Goal: Information Seeking & Learning: Learn about a topic

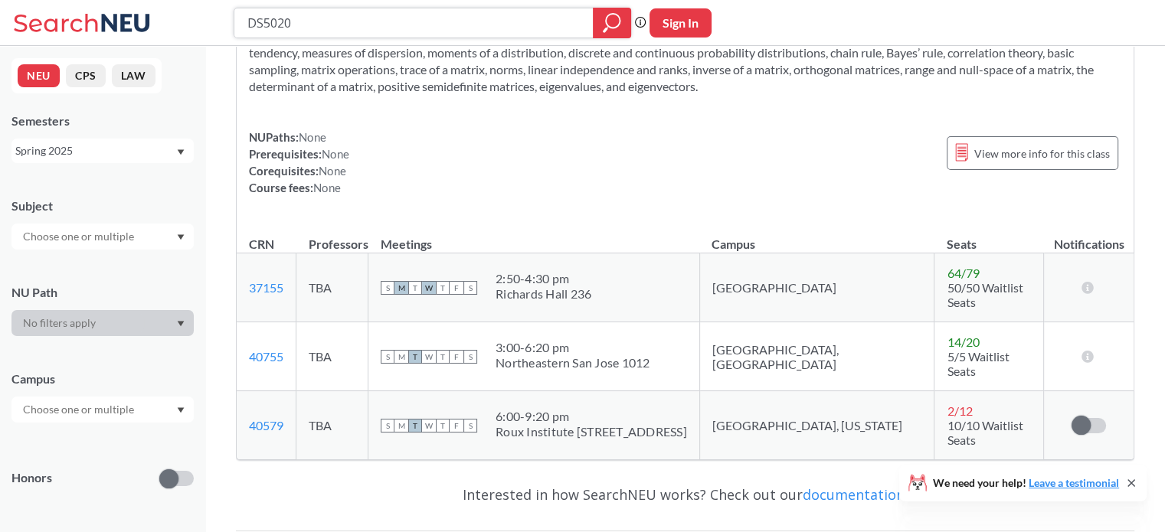
scroll to position [115, 0]
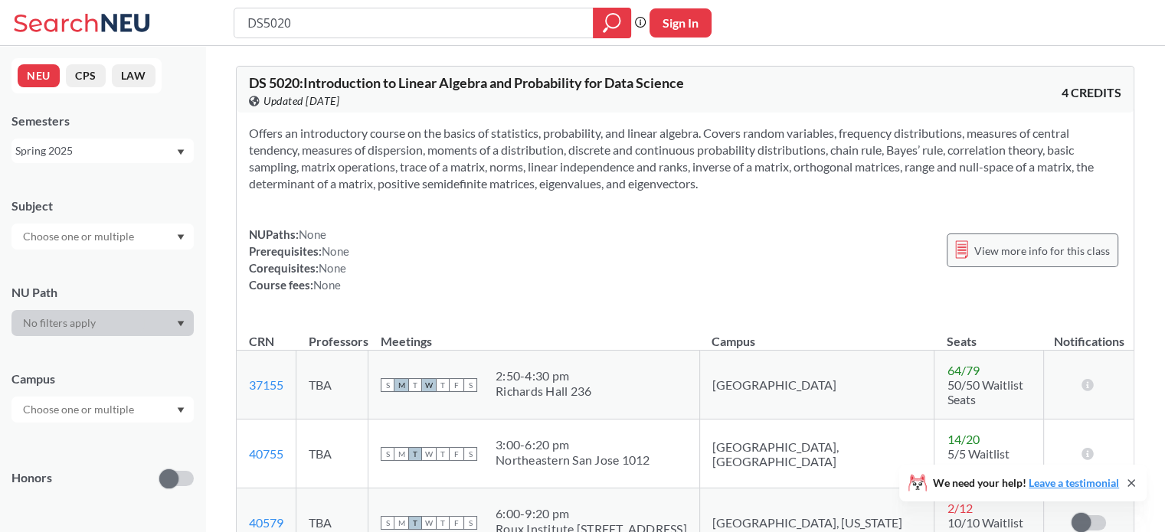
click at [1032, 260] on span "View more info for this class" at bounding box center [1042, 250] width 136 height 19
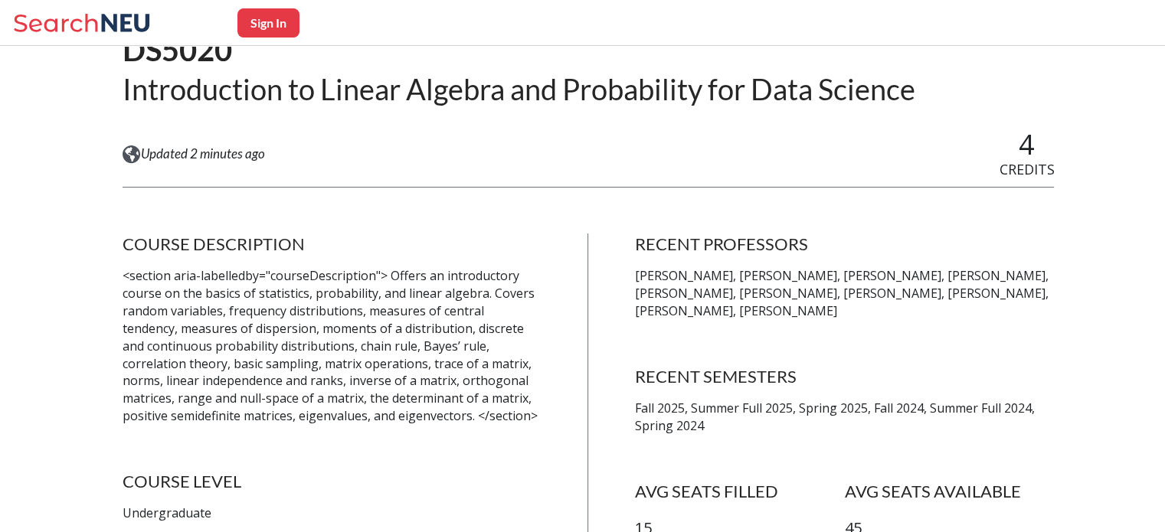
scroll to position [147, 0]
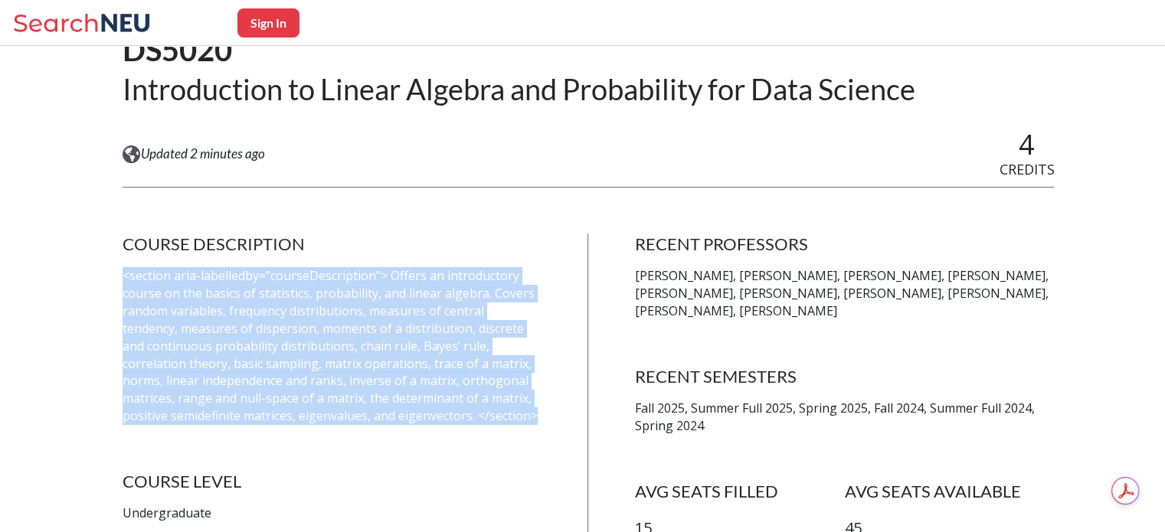
drag, startPoint x: 119, startPoint y: 273, endPoint x: 498, endPoint y: 420, distance: 406.2
copy p "<section aria-labelledby="courseDescription"> Offers an introductory course on …"
click at [498, 420] on p "<section aria-labelledby="courseDescription"> Offers an introductory course on …" at bounding box center [333, 346] width 420 height 158
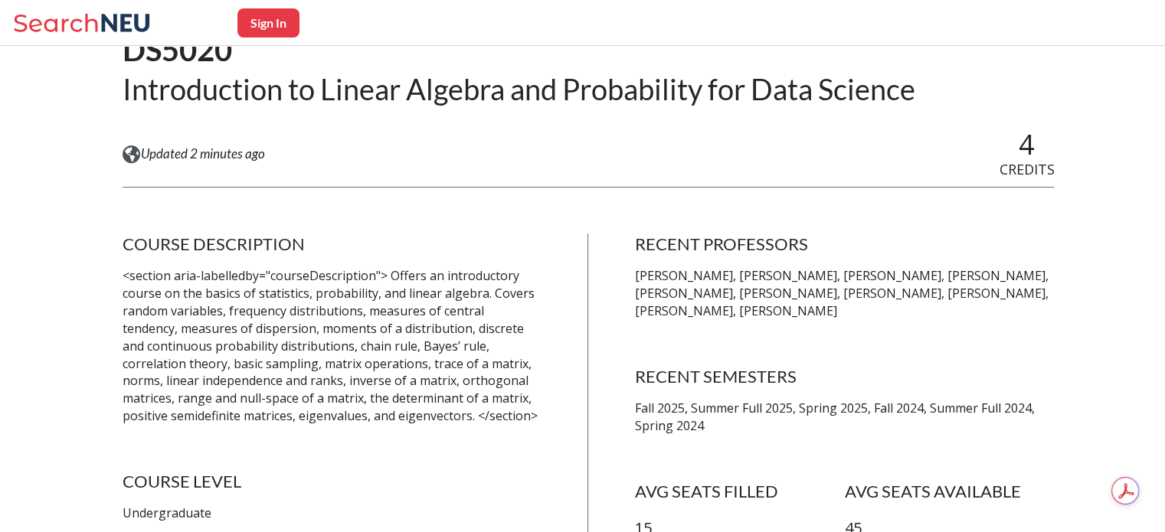
scroll to position [0, 0]
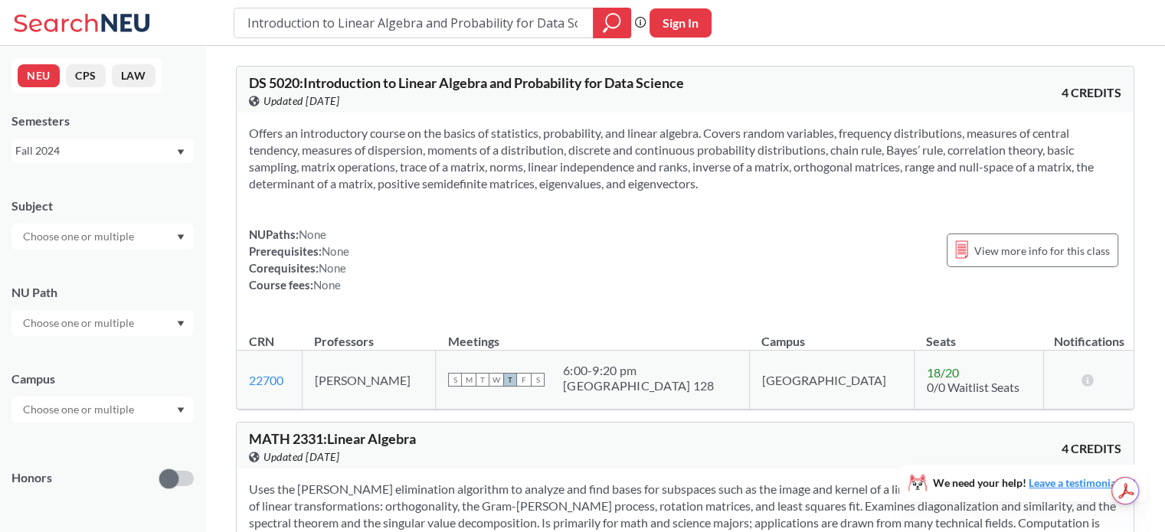
click at [430, 84] on span "DS 5020 : Introduction to Linear Algebra and Probability for Data Science" at bounding box center [466, 82] width 435 height 17
click at [1055, 260] on span "View more info for this class" at bounding box center [1042, 250] width 136 height 19
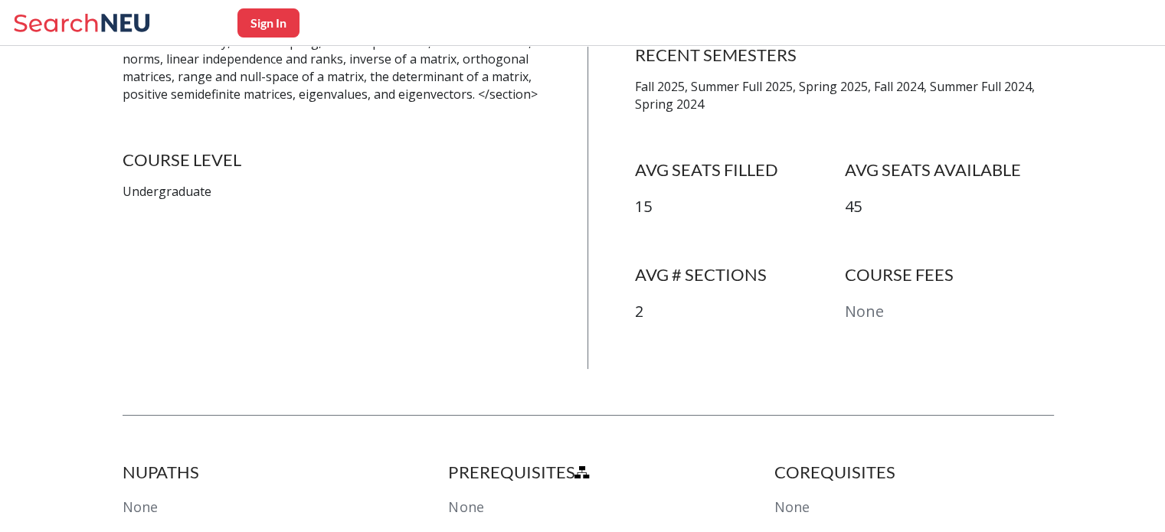
scroll to position [468, 0]
